Goal: Transaction & Acquisition: Purchase product/service

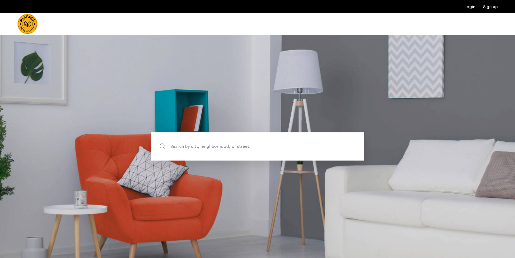
click at [247, 146] on span "Search by city, neighborhood, or street." at bounding box center [244, 146] width 149 height 7
click at [247, 146] on input "Search by city, neighborhood, or street." at bounding box center [257, 146] width 213 height 28
type input "**********"
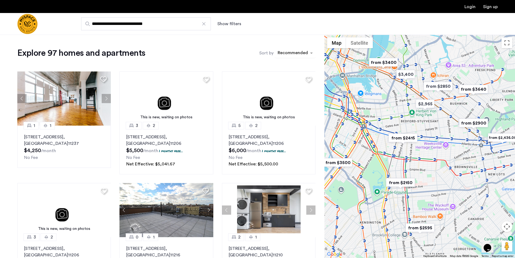
click at [300, 52] on div "sort-apartment" at bounding box center [293, 53] width 32 height 7
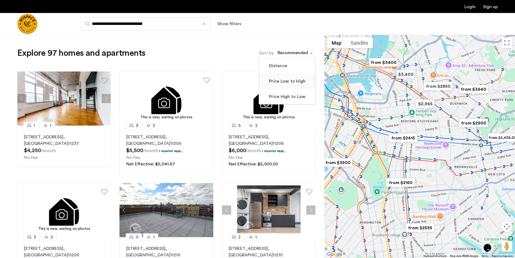
click at [297, 81] on label "Price Low to High" at bounding box center [287, 81] width 38 height 6
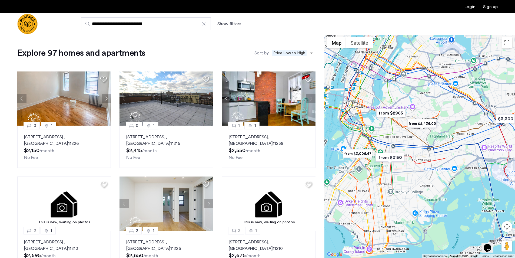
drag, startPoint x: 369, startPoint y: 119, endPoint x: 383, endPoint y: 124, distance: 15.1
click at [384, 123] on div at bounding box center [420, 146] width 191 height 223
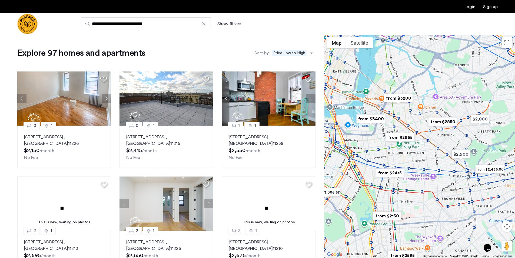
drag, startPoint x: 397, startPoint y: 127, endPoint x: 392, endPoint y: 135, distance: 8.9
click at [392, 135] on div at bounding box center [420, 146] width 191 height 223
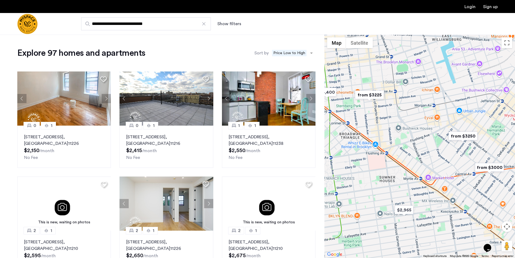
drag, startPoint x: 387, startPoint y: 116, endPoint x: 427, endPoint y: 141, distance: 47.0
click at [427, 141] on div at bounding box center [420, 146] width 191 height 223
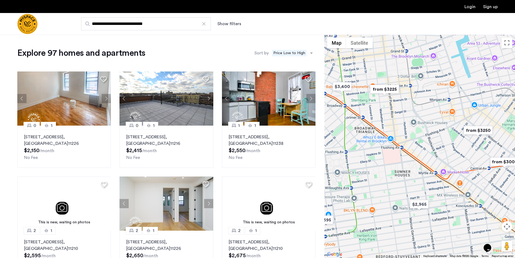
drag, startPoint x: 440, startPoint y: 156, endPoint x: 433, endPoint y: 145, distance: 13.1
click at [433, 145] on div at bounding box center [420, 146] width 191 height 223
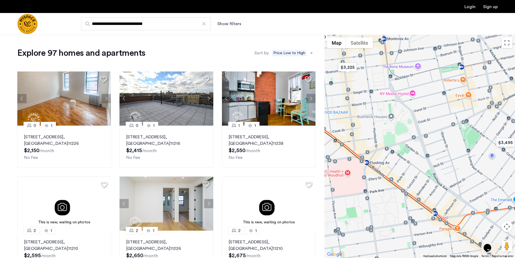
click at [389, 139] on div at bounding box center [420, 146] width 191 height 223
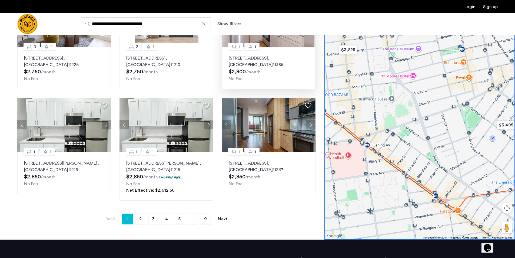
scroll to position [297, 0]
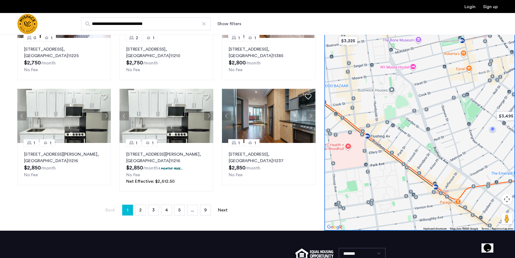
click at [146, 208] on ul "Back page 1 / 9 You're on page 1 page 2 page 3 page 4 page 5 page ... page 9 Ne…" at bounding box center [166, 209] width 298 height 11
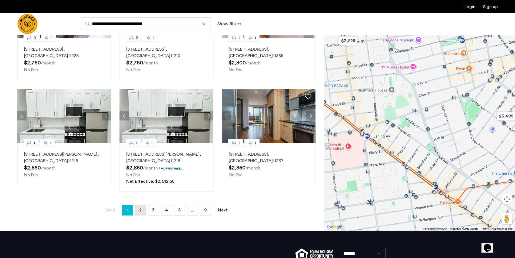
click at [143, 209] on link "page 2" at bounding box center [140, 210] width 10 height 10
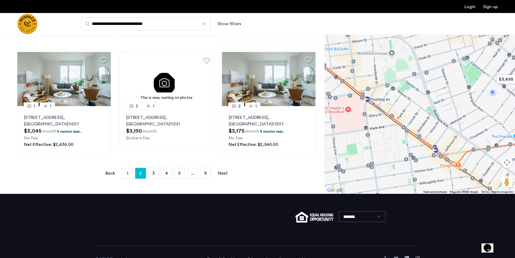
scroll to position [352, 0]
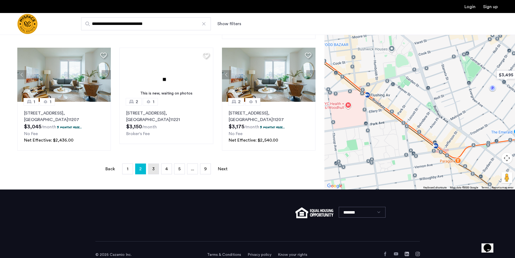
click at [156, 168] on link "page 3" at bounding box center [153, 169] width 10 height 10
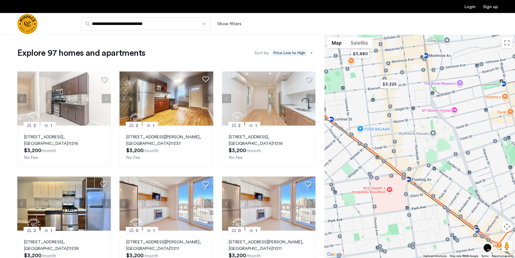
drag, startPoint x: 382, startPoint y: 112, endPoint x: 425, endPoint y: 128, distance: 45.7
click at [425, 128] on div at bounding box center [420, 146] width 191 height 223
